Goal: Information Seeking & Learning: Learn about a topic

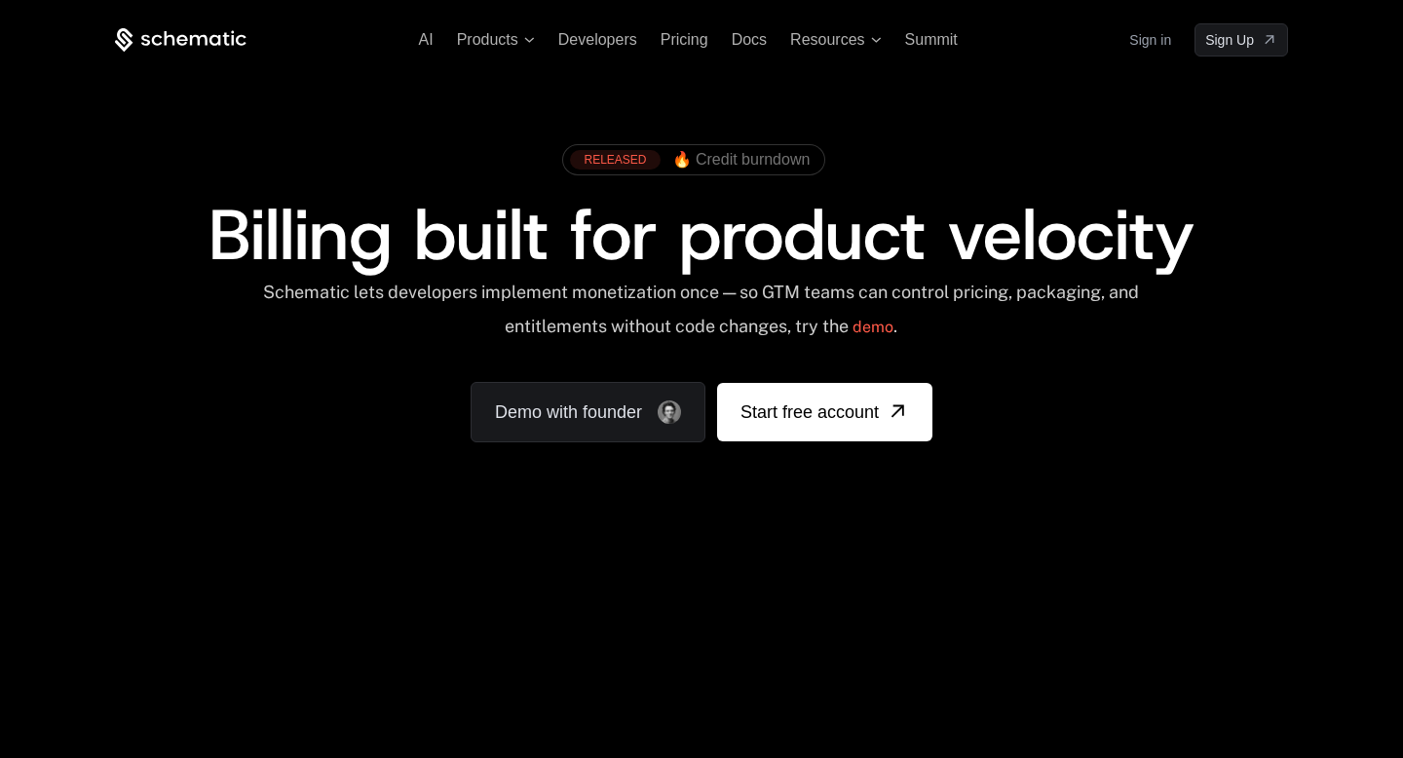
click at [1058, 514] on div "RELEASED 🔥 Credit burndown Billing built for product velocity Schematic lets de…" at bounding box center [701, 289] width 1267 height 464
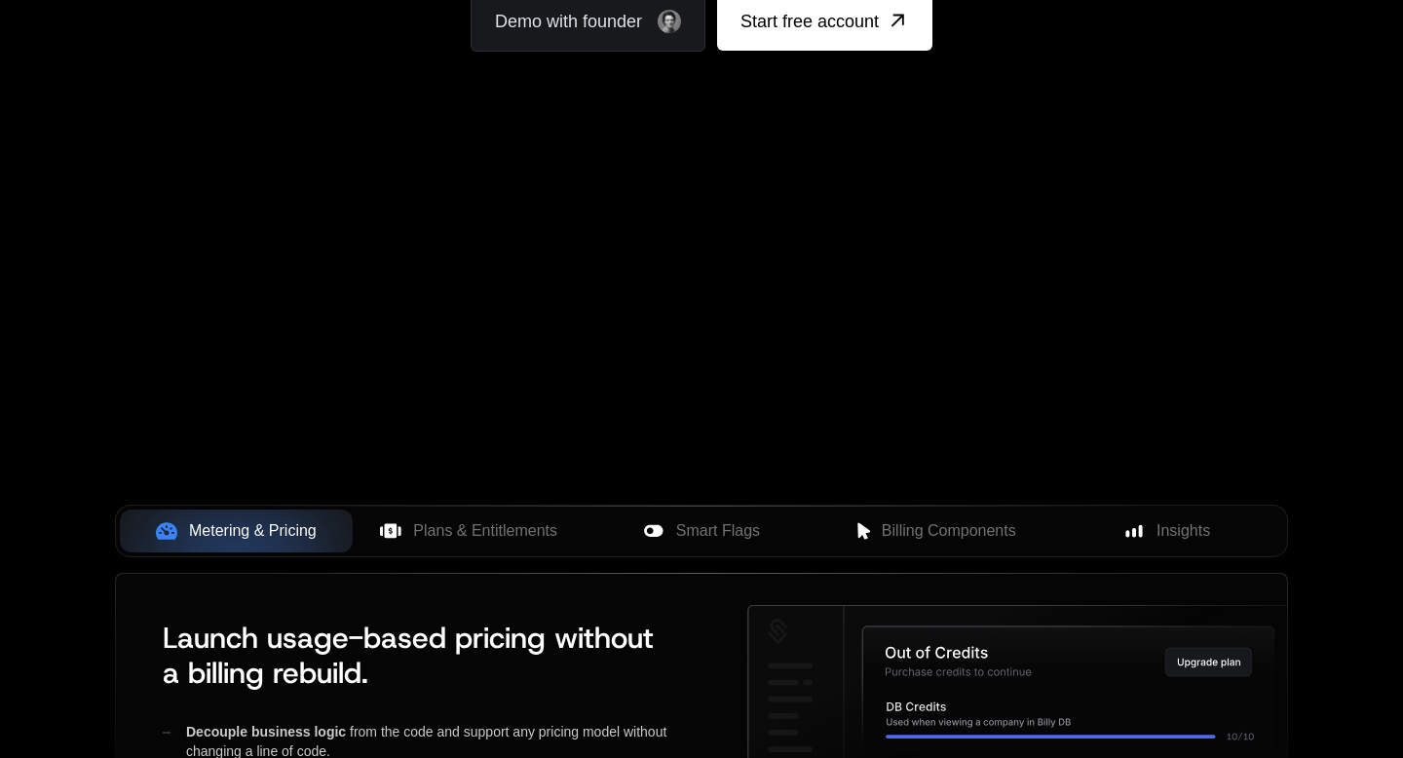
scroll to position [529, 0]
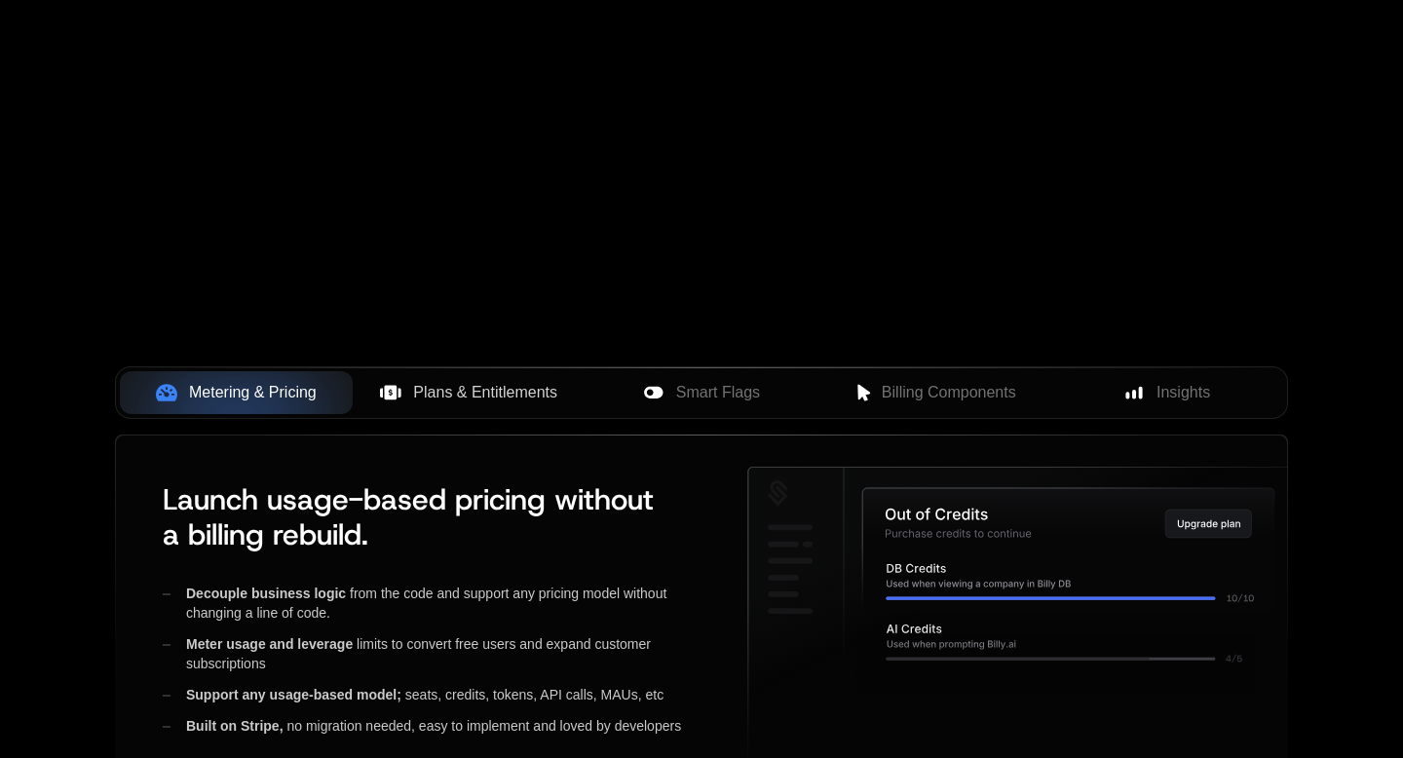
click at [474, 406] on button "Plans & Entitlements" at bounding box center [469, 392] width 233 height 43
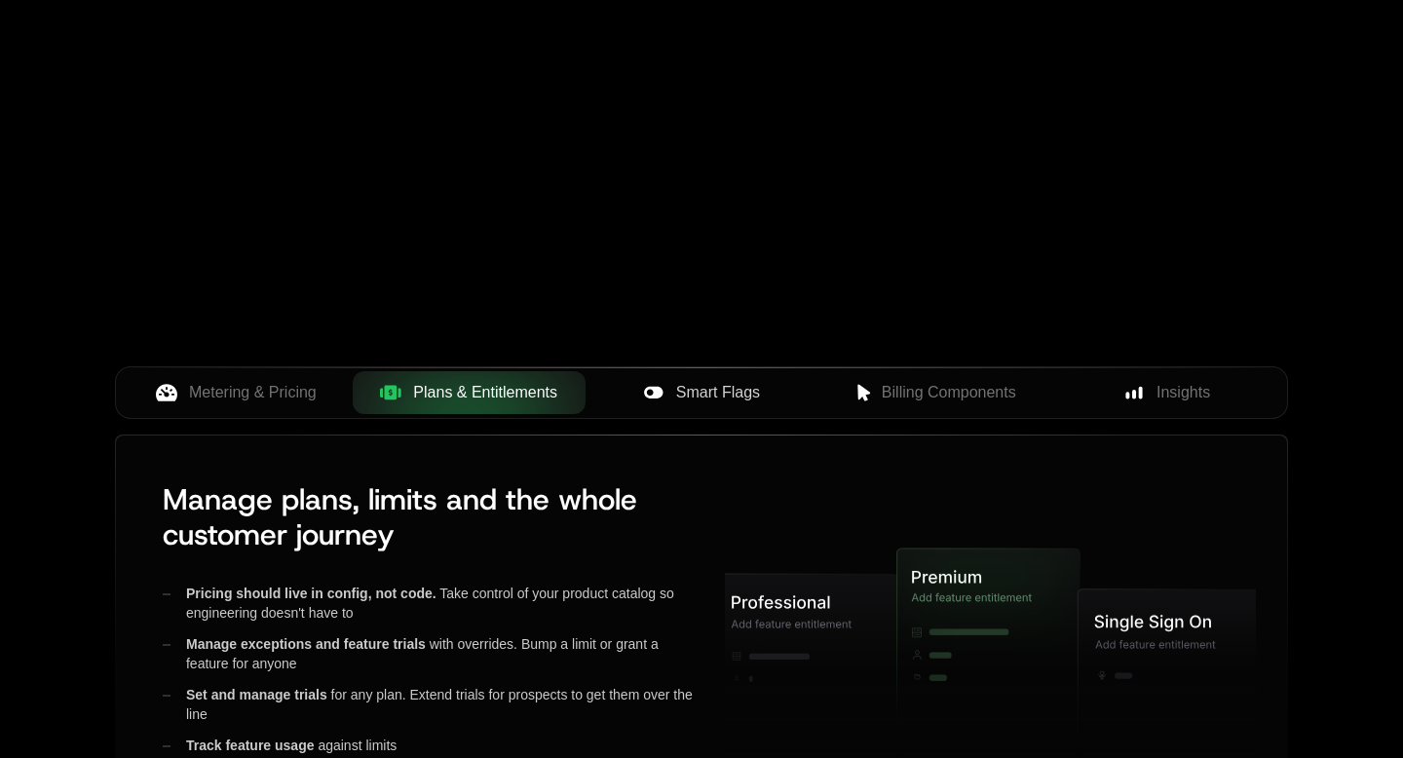
click at [721, 404] on button "Smart Flags" at bounding box center [702, 392] width 233 height 43
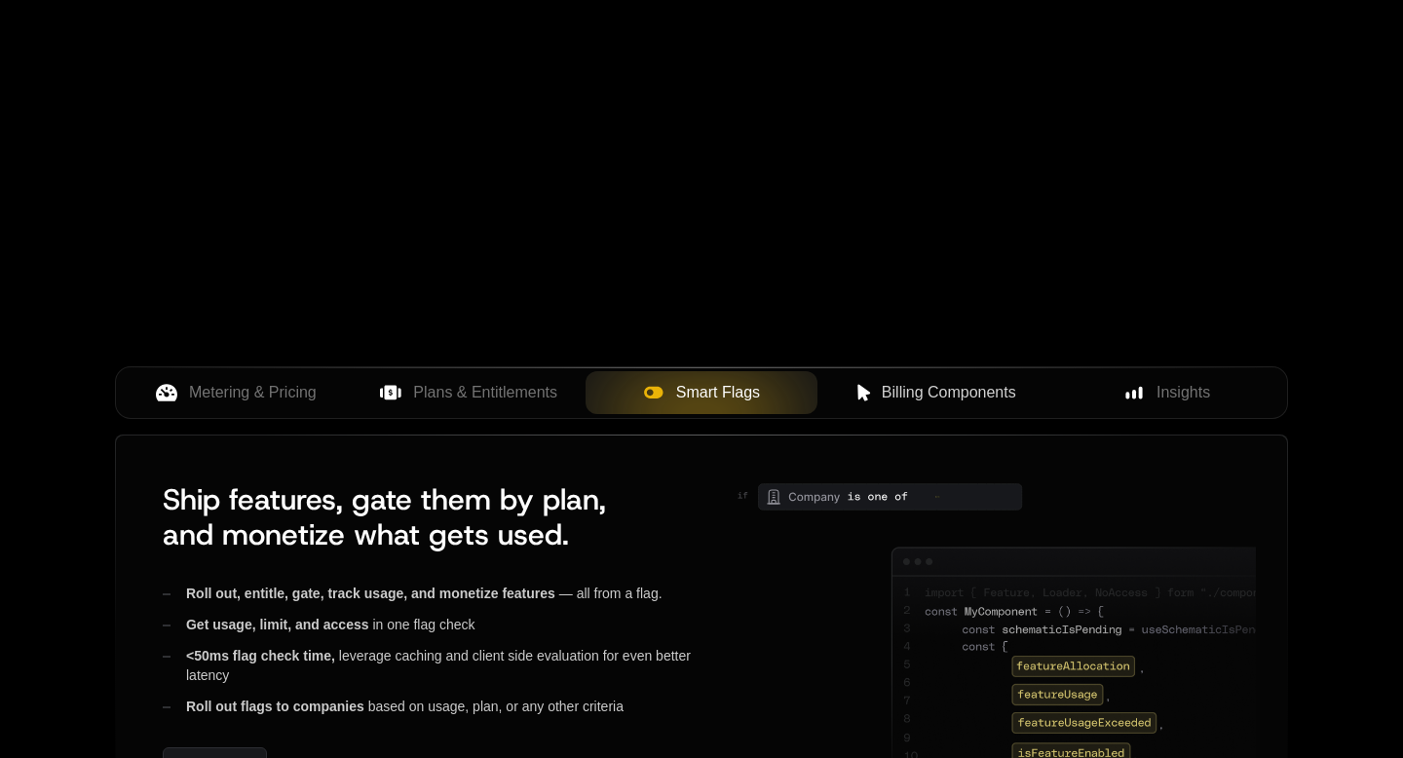
click at [924, 398] on span "Billing Components" at bounding box center [949, 392] width 134 height 23
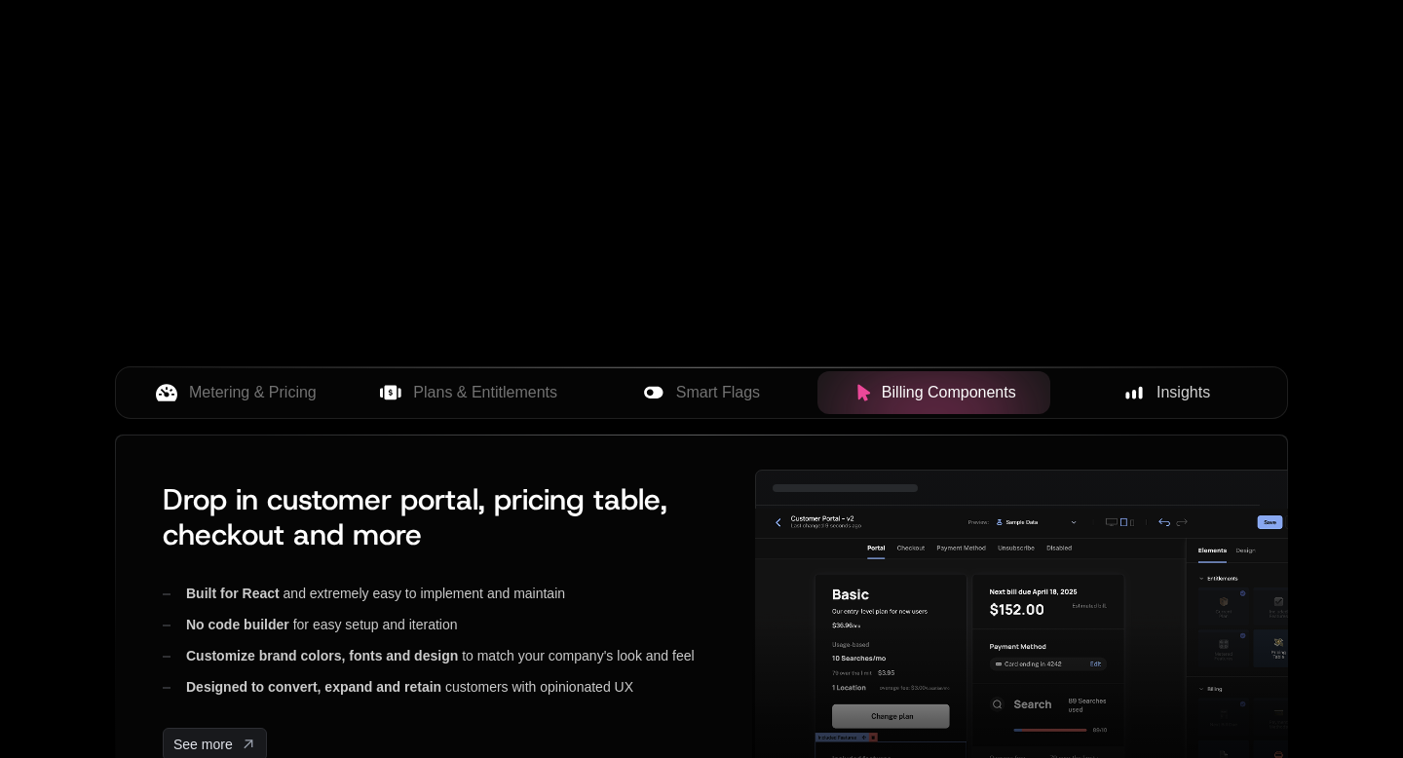
click at [1135, 391] on rect at bounding box center [1135, 394] width 4 height 9
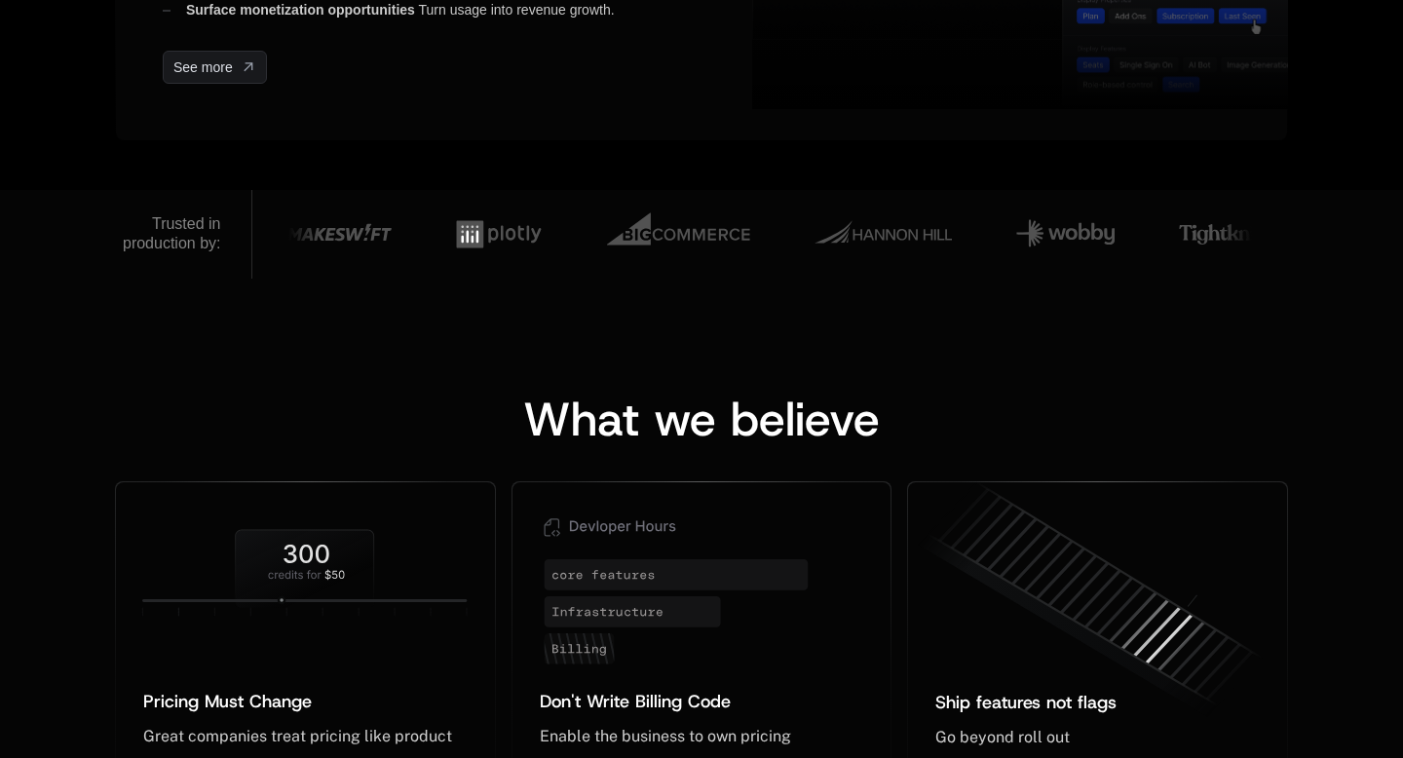
scroll to position [1531, 0]
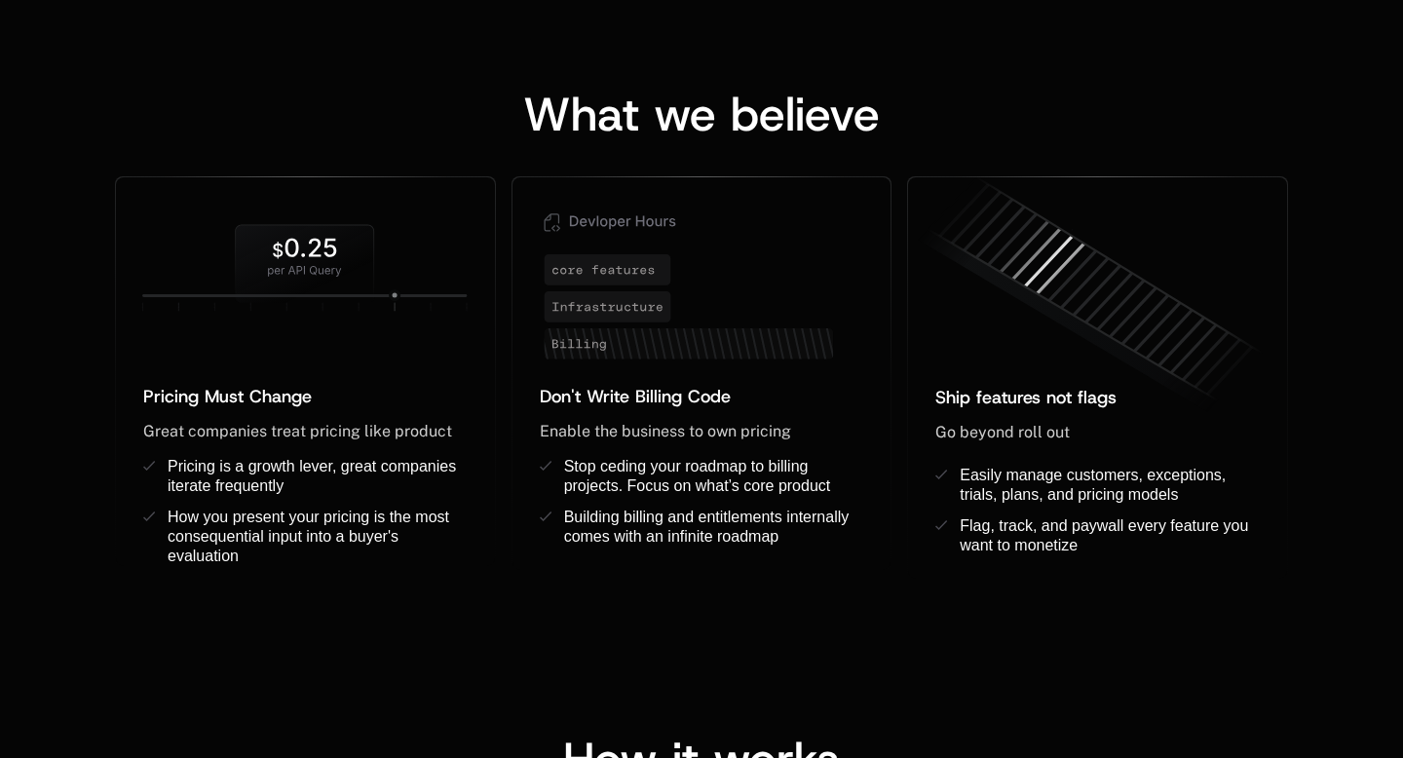
click at [751, 116] on span "What we believe" at bounding box center [701, 114] width 357 height 62
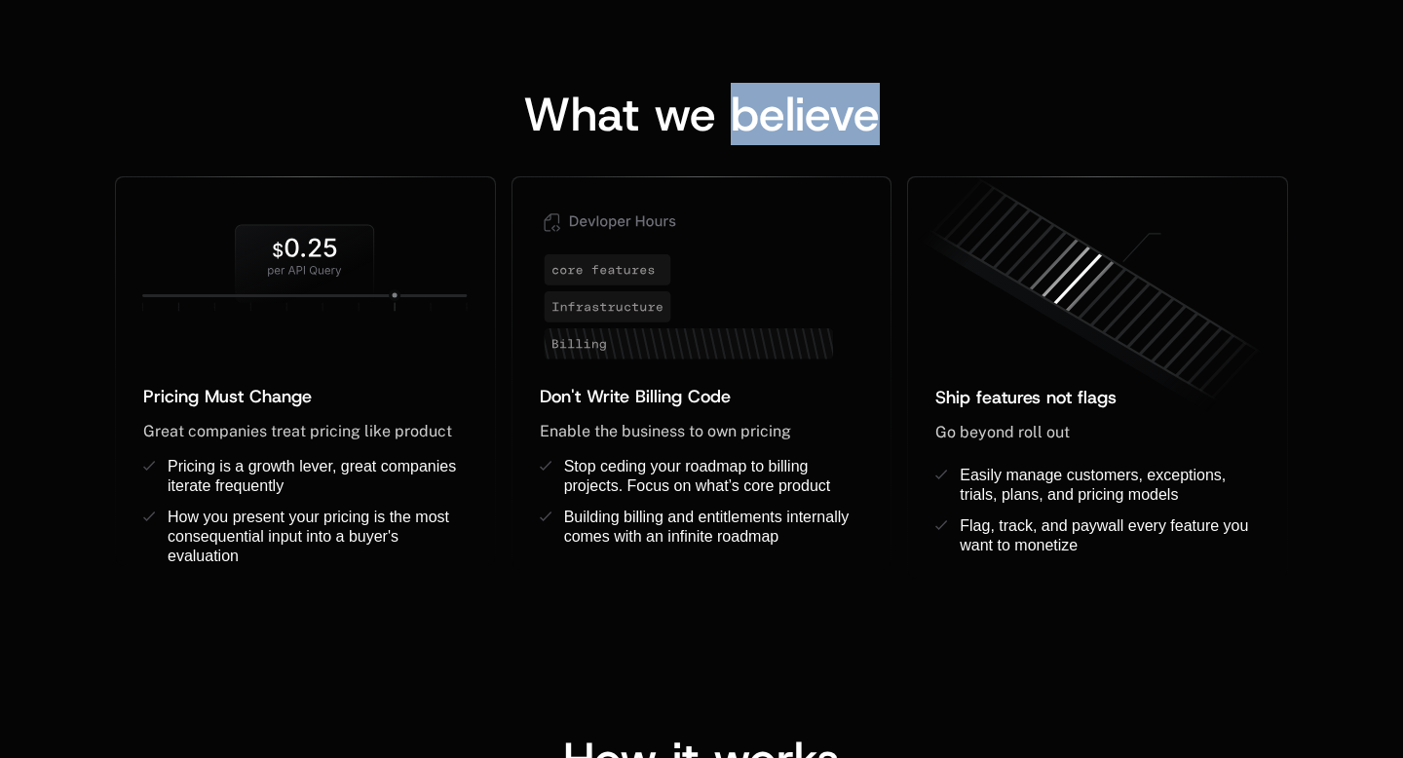
click at [751, 116] on span "What we believe" at bounding box center [701, 114] width 357 height 62
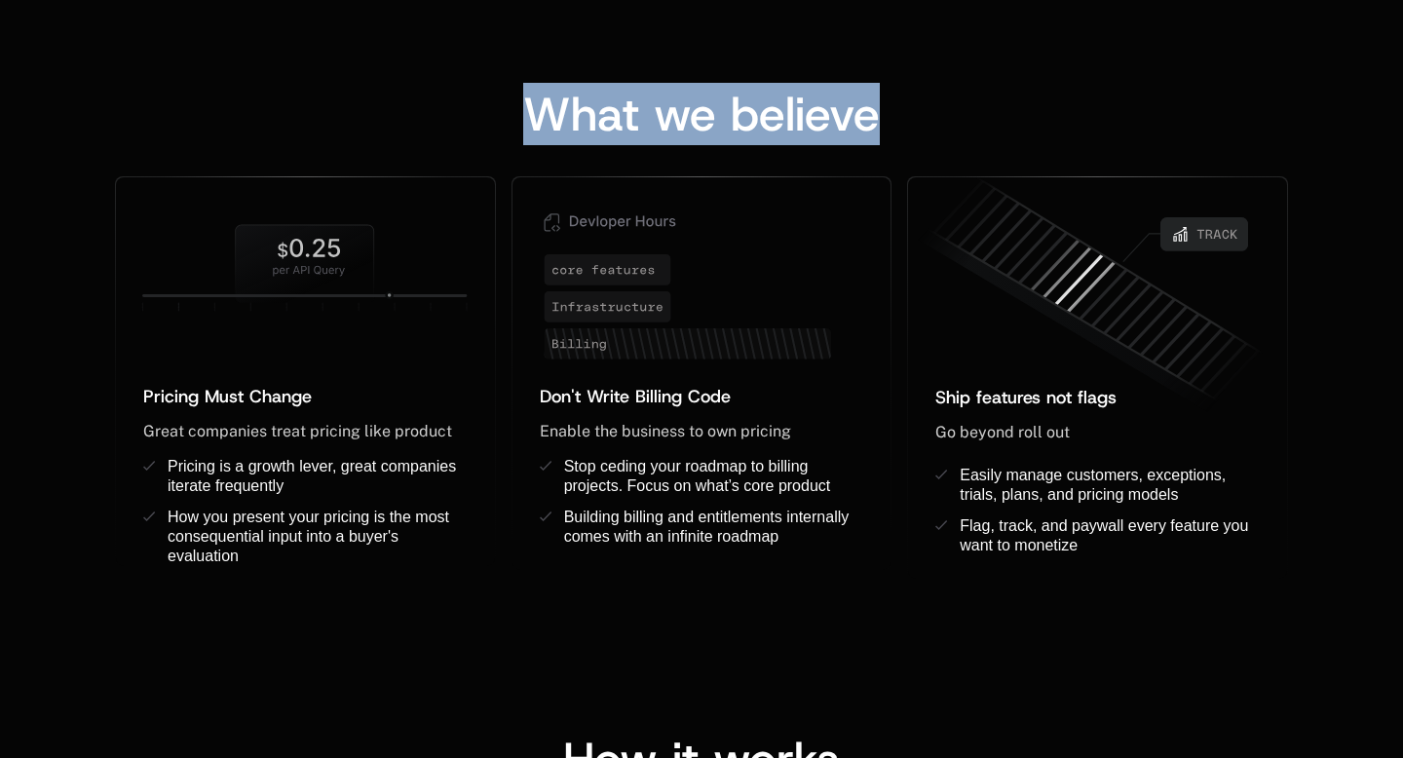
click at [869, 103] on span "What we believe" at bounding box center [701, 114] width 357 height 62
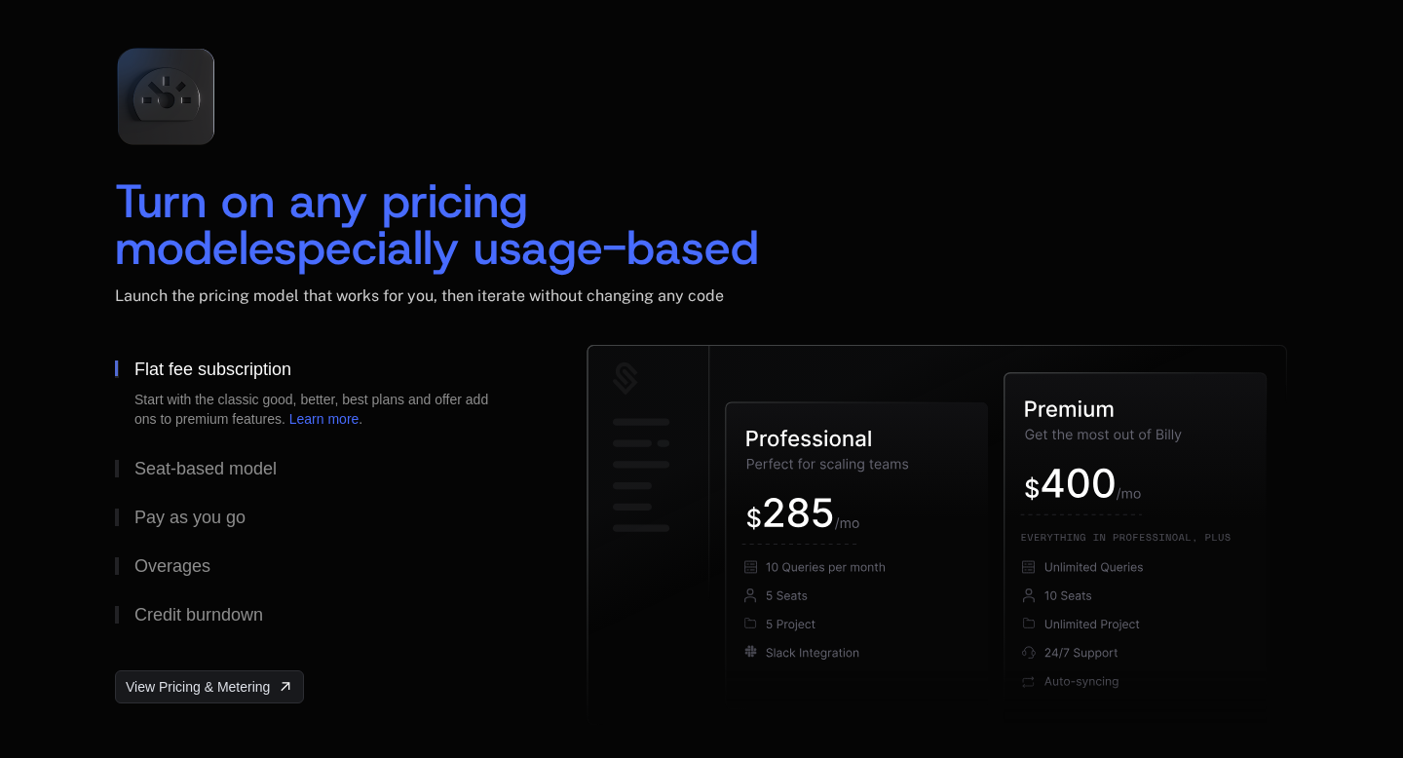
scroll to position [2920, 0]
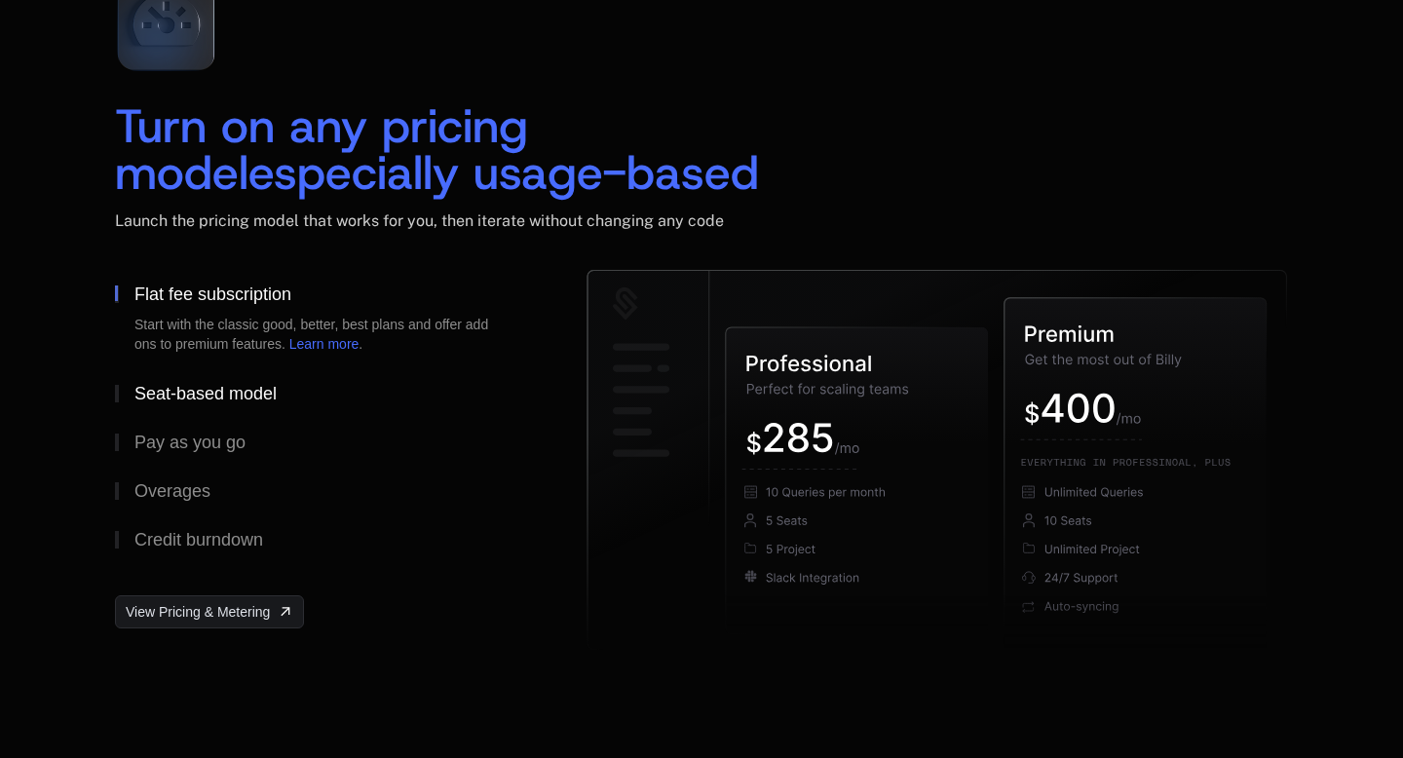
click at [178, 395] on div "Seat-based model" at bounding box center [205, 394] width 142 height 18
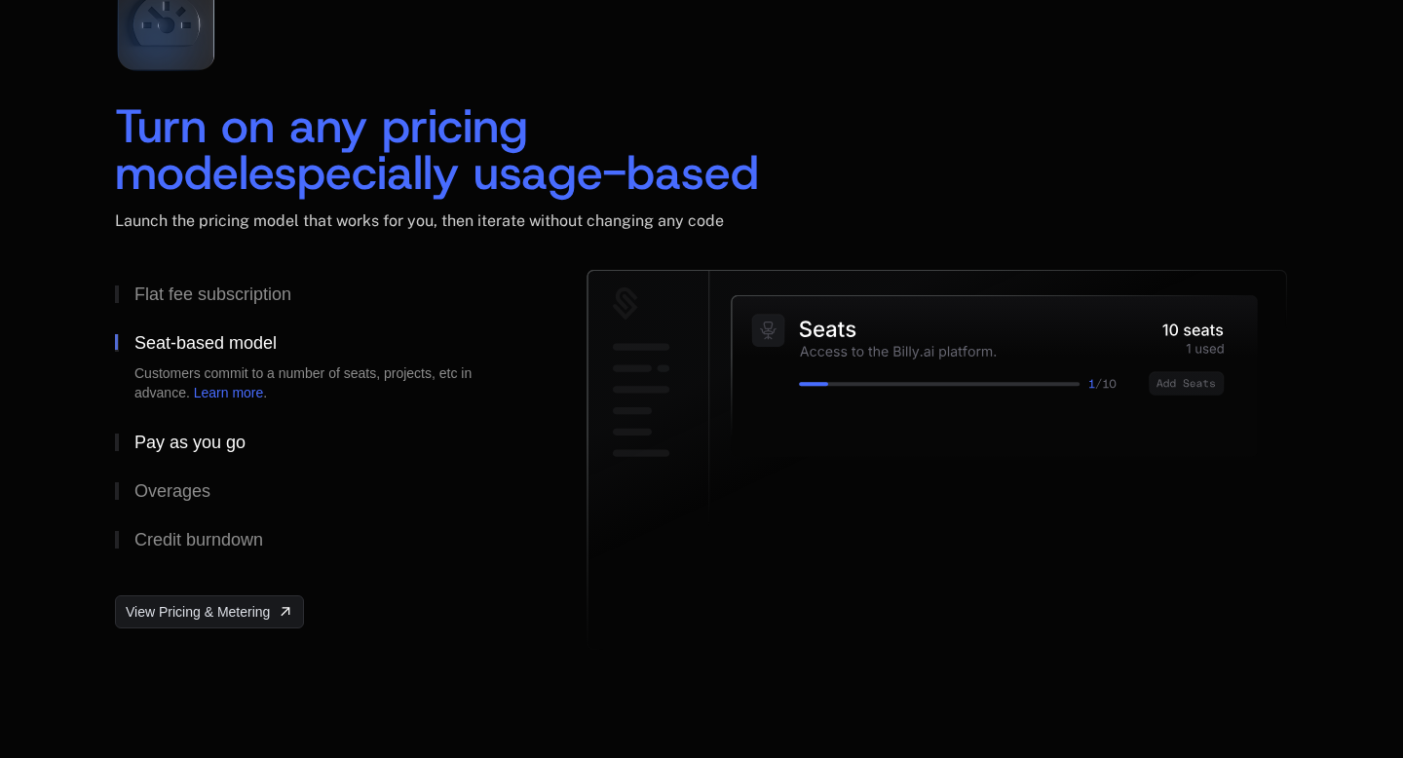
click at [193, 437] on div "Pay as you go" at bounding box center [189, 443] width 111 height 18
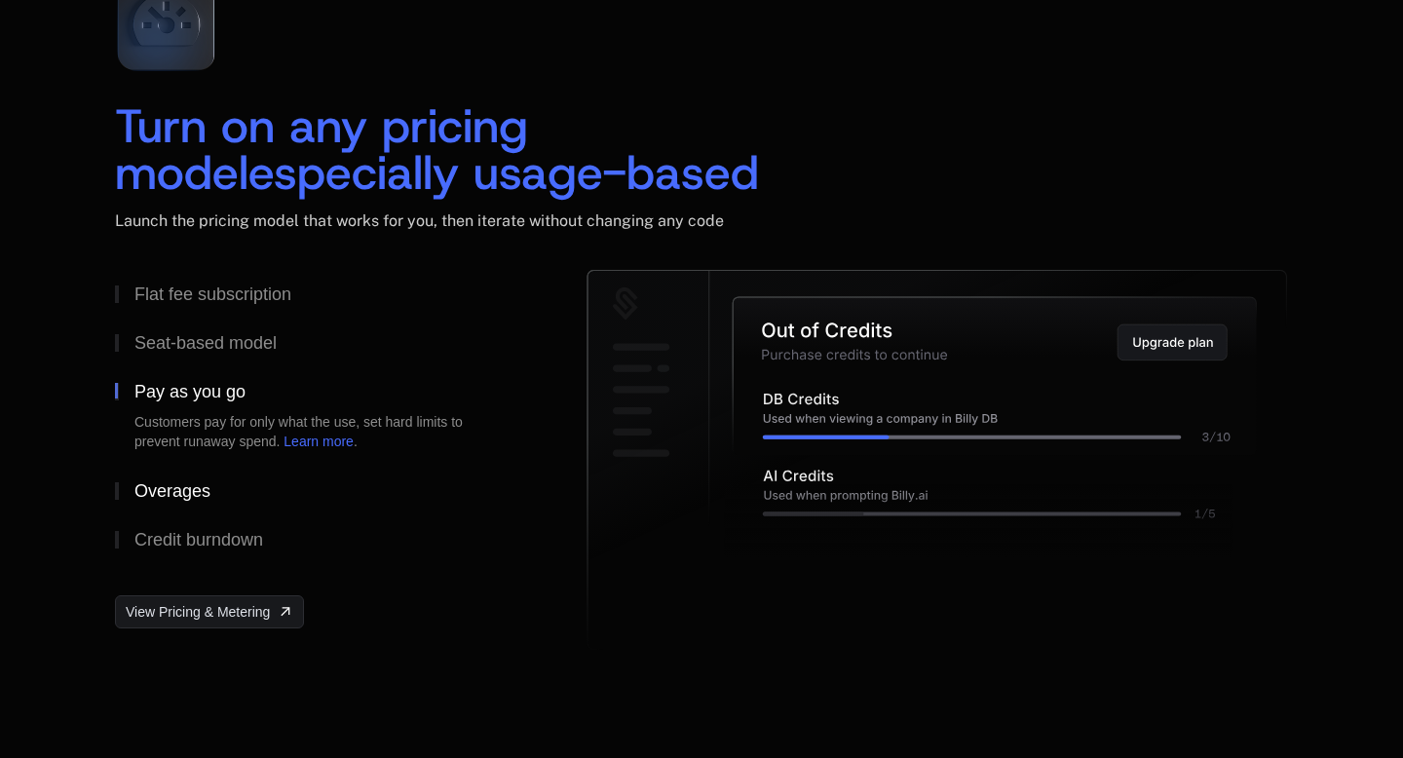
click at [190, 493] on div "Overages" at bounding box center [172, 491] width 76 height 18
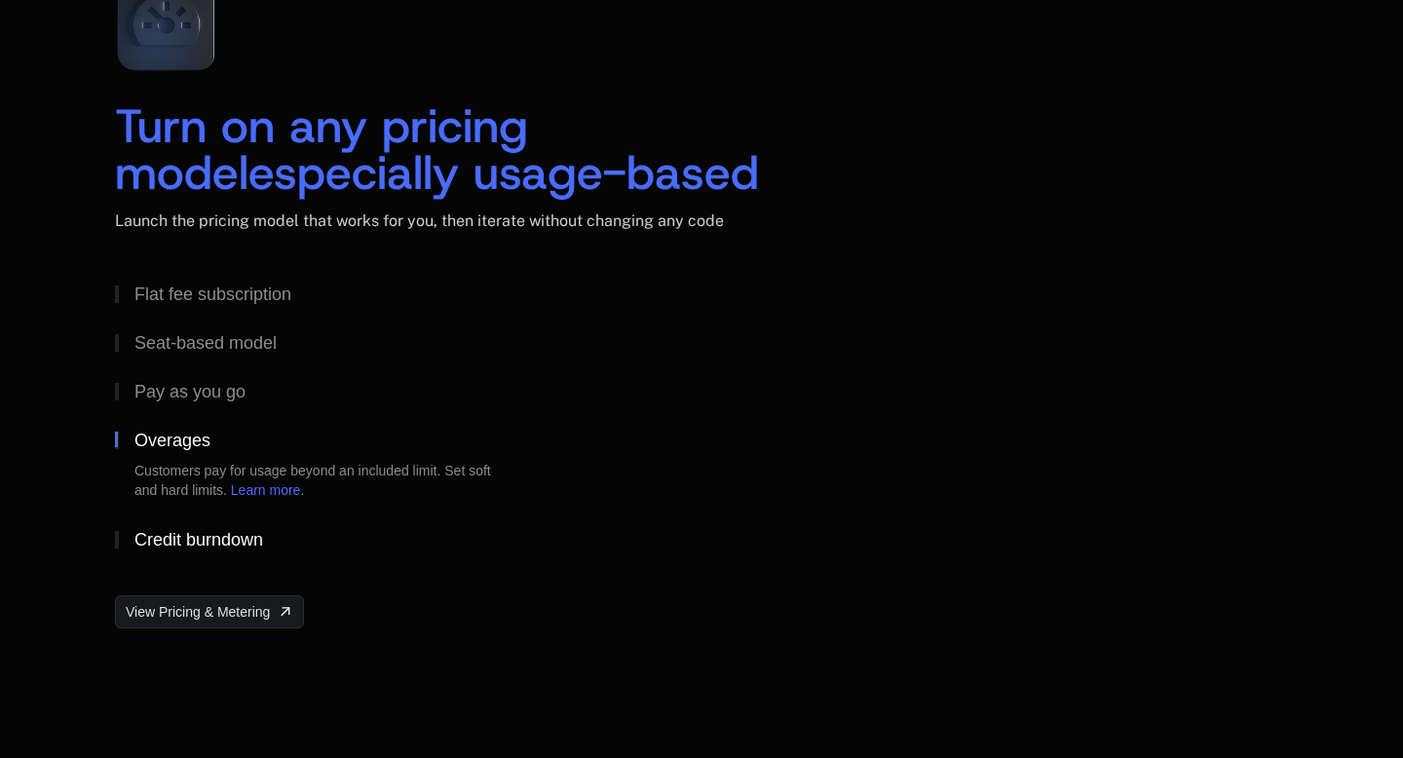
click at [209, 546] on div "Credit burndown" at bounding box center [198, 540] width 129 height 18
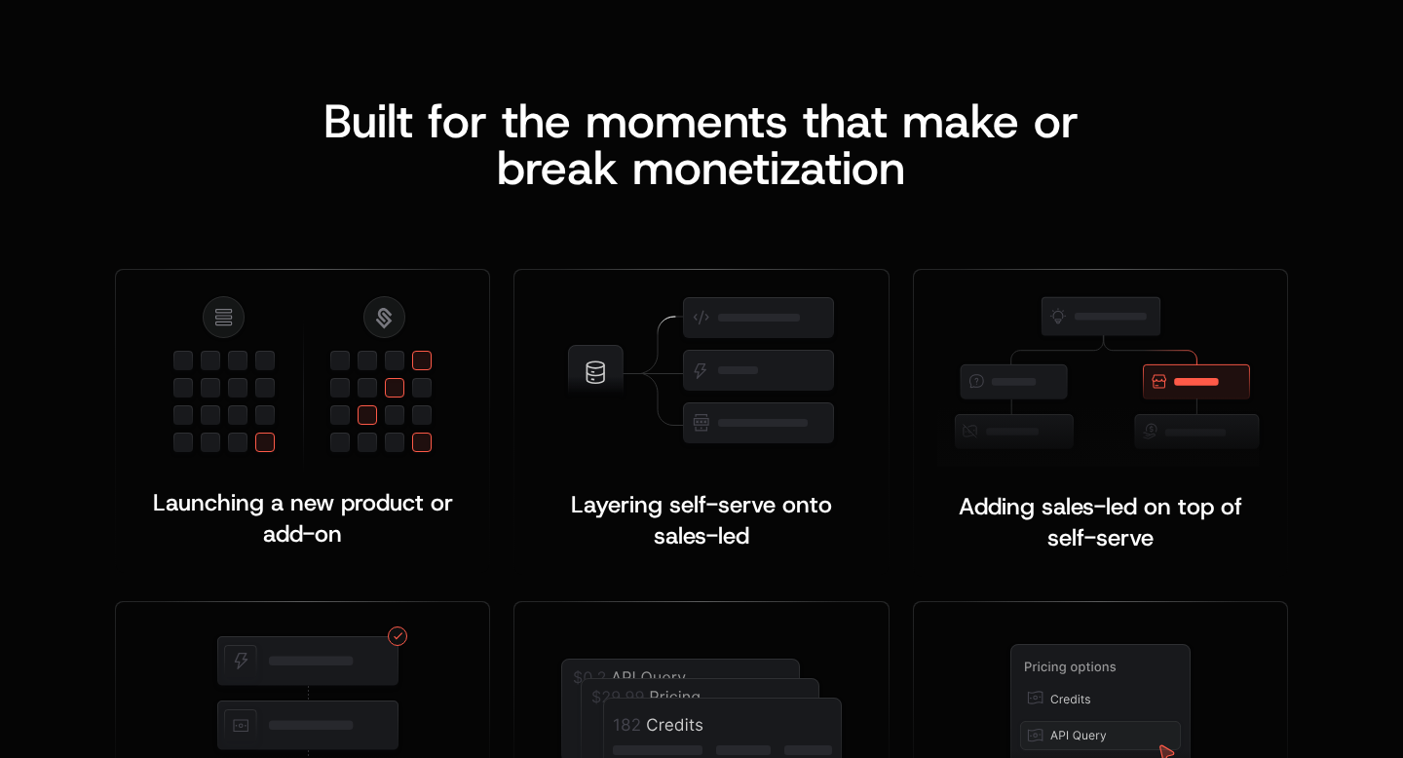
scroll to position [3652, 0]
